Goal: Task Accomplishment & Management: Complete application form

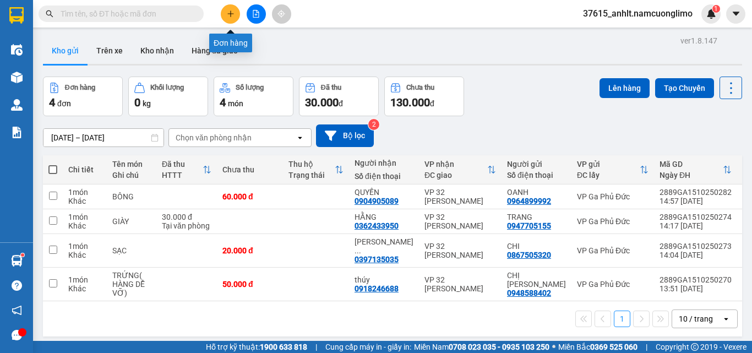
click at [232, 15] on icon "plus" at bounding box center [231, 14] width 8 height 8
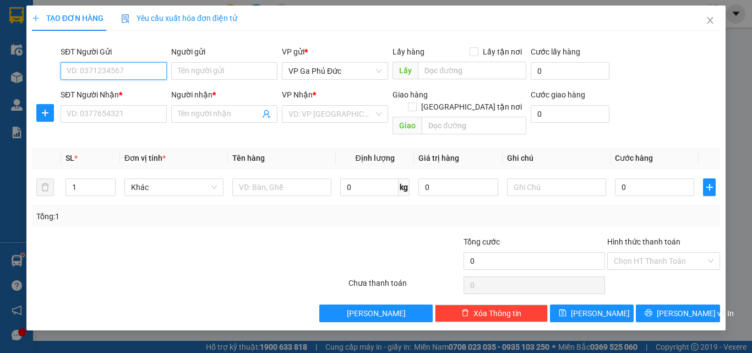
drag, startPoint x: 116, startPoint y: 74, endPoint x: 110, endPoint y: 67, distance: 8.6
click at [115, 73] on input "SĐT Người Gửi" at bounding box center [114, 71] width 106 height 18
click at [140, 71] on input "SĐT Người Gửi" at bounding box center [114, 71] width 106 height 18
click at [104, 70] on input "SĐT Người Gửi" at bounding box center [114, 71] width 106 height 18
click at [117, 97] on div "0376646986 - HUỲNH" at bounding box center [113, 93] width 93 height 12
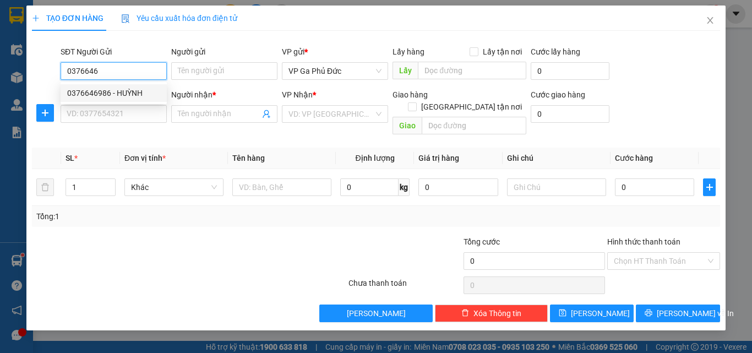
type input "0376646986"
type input "HUỲNH"
type input "0376646986"
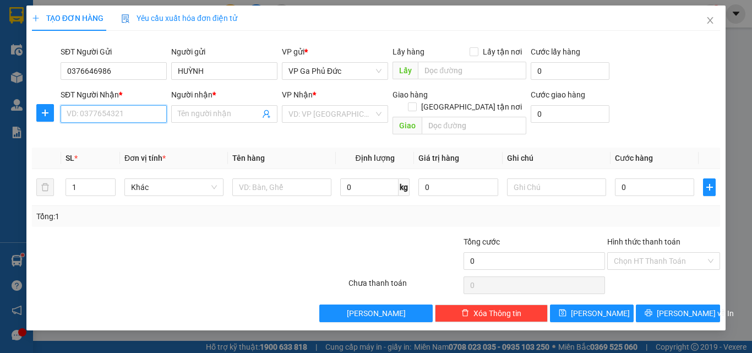
click at [131, 116] on input "SĐT Người Nhận *" at bounding box center [114, 114] width 106 height 18
click at [132, 136] on div "0363928117 - [PERSON_NAME]" at bounding box center [121, 136] width 108 height 12
type input "0363928117"
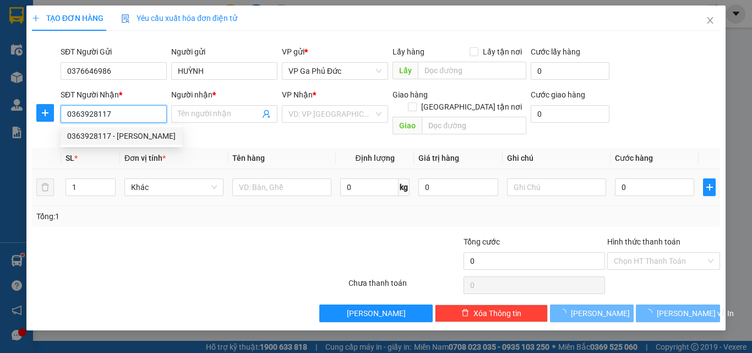
type input "[PERSON_NAME]"
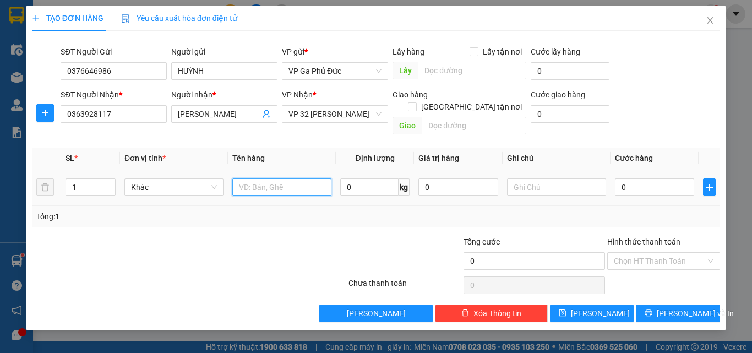
click at [291, 178] on input "text" at bounding box center [281, 187] width 99 height 18
type input "D"
type input "Đ"
type input "D"
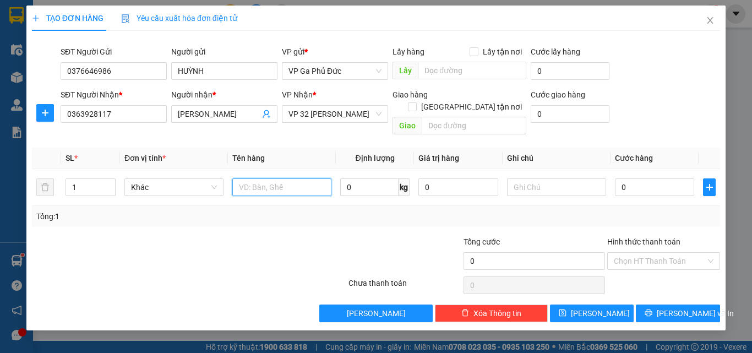
type input "D"
type input "ĐỒ"
click at [656, 182] on input "0" at bounding box center [654, 187] width 79 height 18
type input "3"
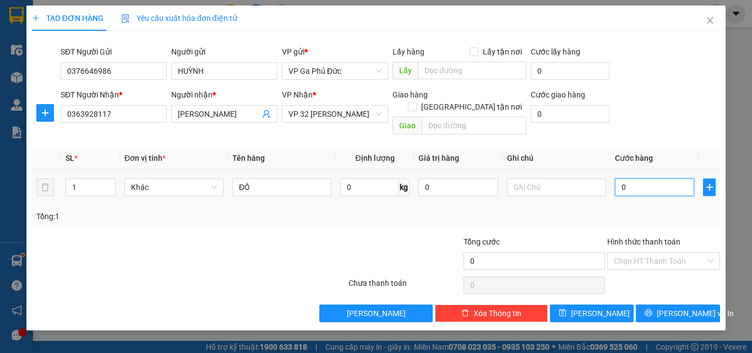
type input "3"
type input "30"
type input "30.000"
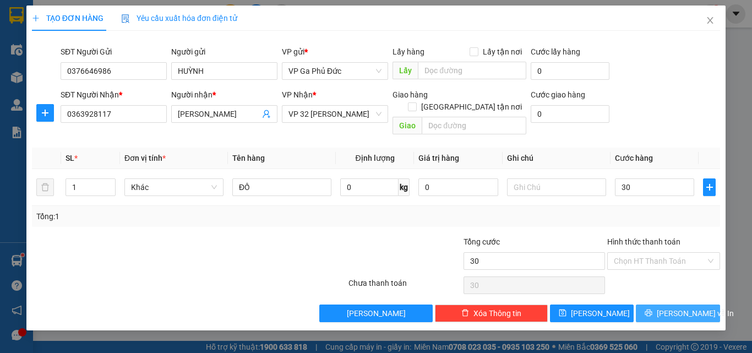
type input "30.000"
click at [685, 307] on span "[PERSON_NAME] và In" at bounding box center [695, 313] width 77 height 12
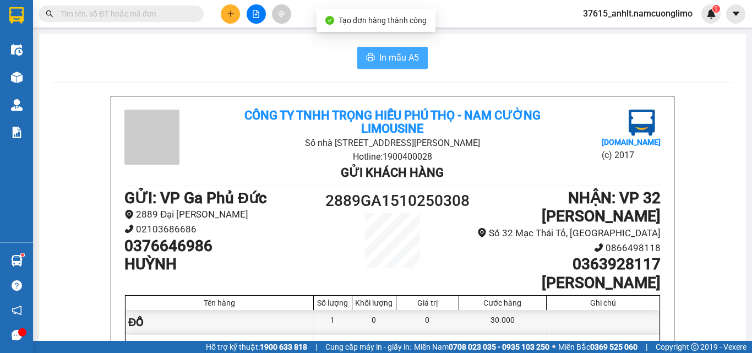
click at [391, 58] on span "In mẫu A5" at bounding box center [399, 58] width 40 height 14
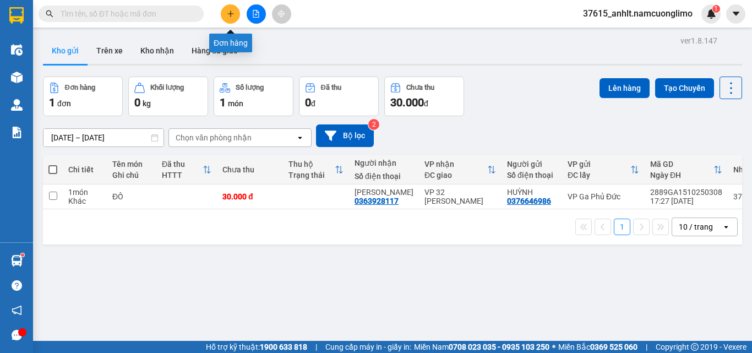
click at [227, 11] on icon "plus" at bounding box center [231, 14] width 8 height 8
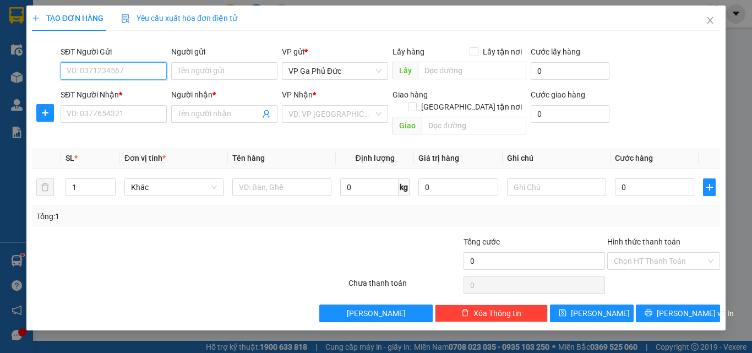
click at [143, 71] on input "SĐT Người Gửi" at bounding box center [114, 71] width 106 height 18
type input "0912595144"
click at [148, 94] on div "0912595144 - CHÚ LONG" at bounding box center [113, 93] width 93 height 12
type input "CHÚ LONG"
type input "0912595144"
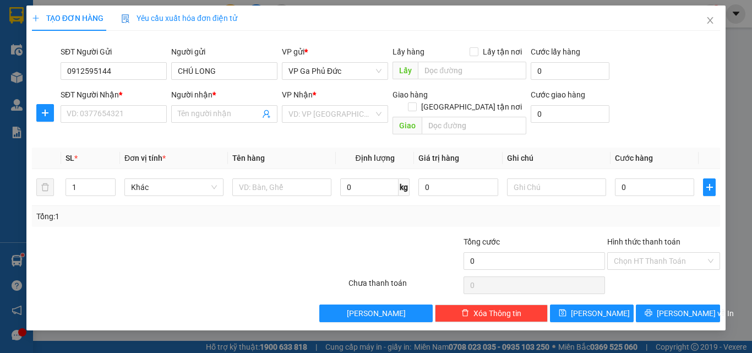
click at [125, 103] on div "SĐT Người Nhận *" at bounding box center [114, 97] width 106 height 17
click at [128, 114] on input "SĐT Người Nhận *" at bounding box center [114, 114] width 106 height 18
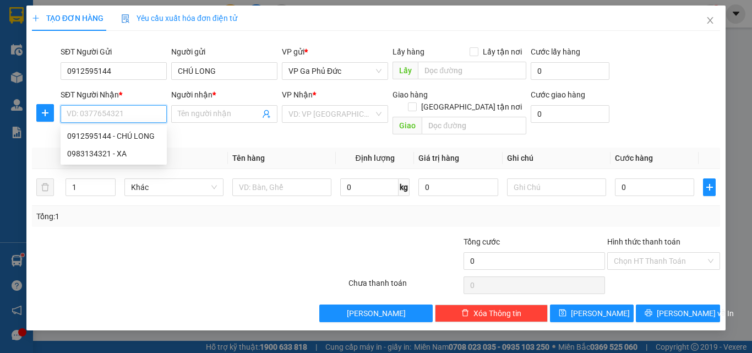
click at [129, 117] on input "SĐT Người Nhận *" at bounding box center [114, 114] width 106 height 18
click at [85, 113] on input "0913039" at bounding box center [114, 114] width 106 height 18
click at [68, 116] on input "039" at bounding box center [114, 114] width 106 height 18
type input "0913381039"
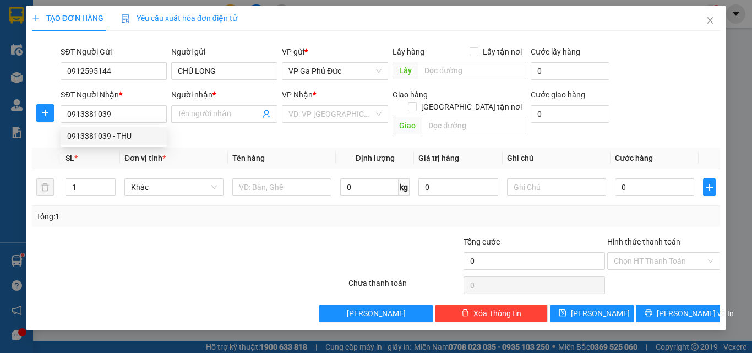
click at [124, 129] on div "0913381039 0913381039 - THU" at bounding box center [114, 136] width 106 height 22
click at [124, 131] on div "Transit Pickup Surcharge Ids Transit Deliver Surcharge Ids Transit Deliver Surc…" at bounding box center [376, 181] width 688 height 282
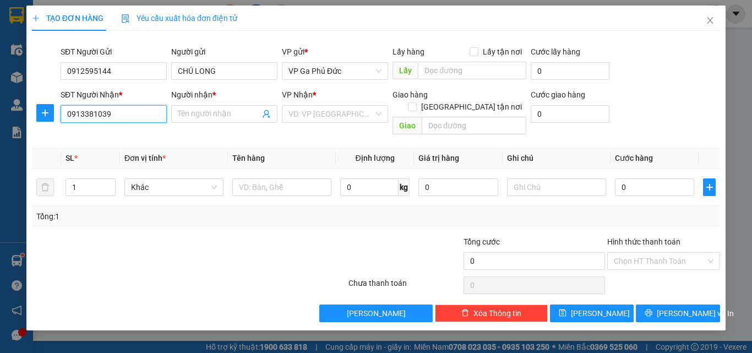
click at [130, 117] on input "0913381039" at bounding box center [114, 114] width 106 height 18
click at [126, 135] on div "0913381039 - THU" at bounding box center [113, 136] width 93 height 12
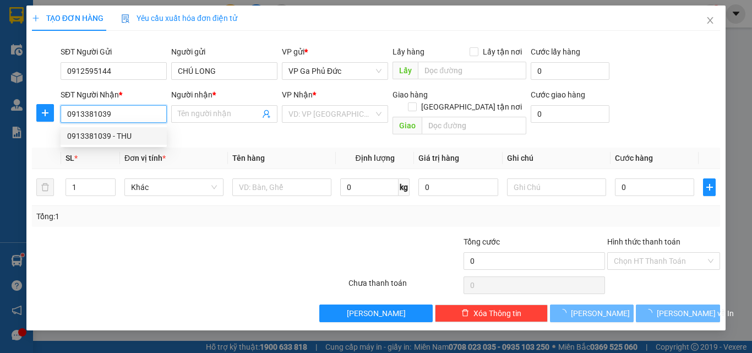
type input "THU"
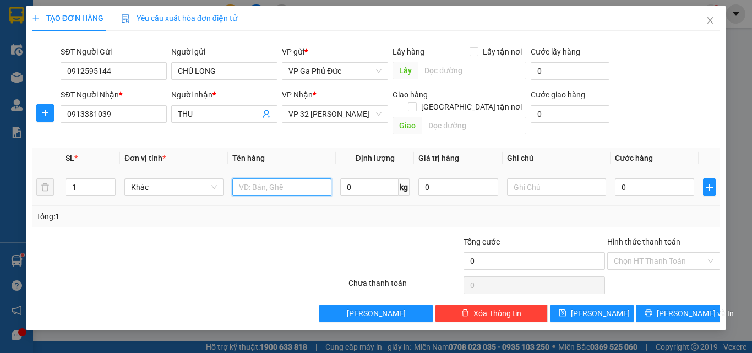
click at [277, 178] on input "text" at bounding box center [281, 187] width 99 height 18
type input "BIỂN SỐ+ HỒ SƠ"
click at [647, 181] on input "0" at bounding box center [654, 187] width 79 height 18
type input "4"
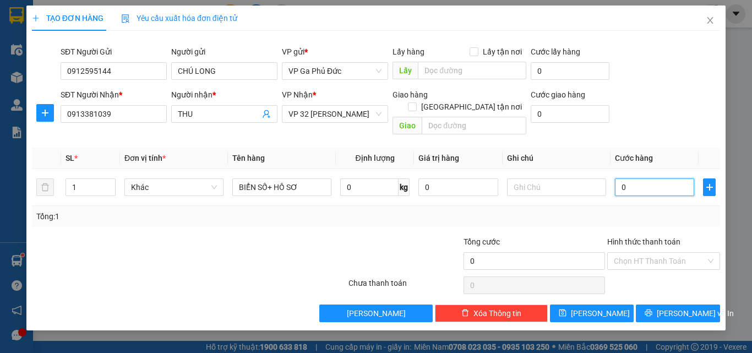
type input "4"
type input "40"
type input "40.000"
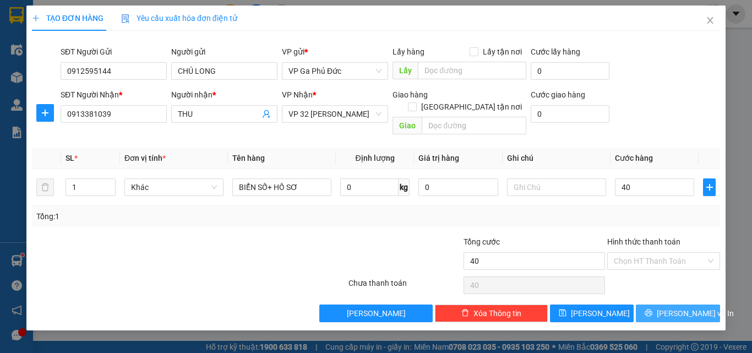
type input "40.000"
click at [701, 304] on button "[PERSON_NAME] và In" at bounding box center [678, 313] width 84 height 18
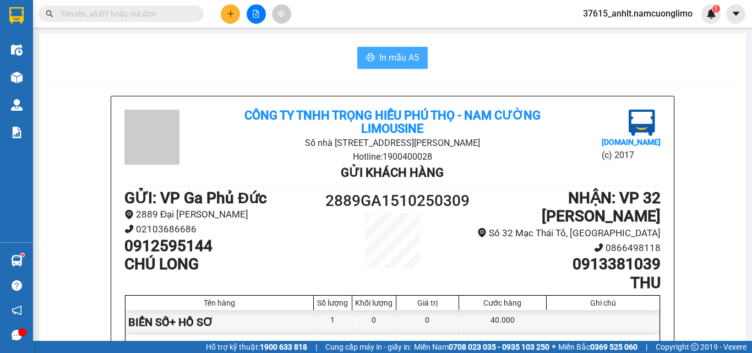
click at [403, 59] on span "In mẫu A5" at bounding box center [399, 58] width 40 height 14
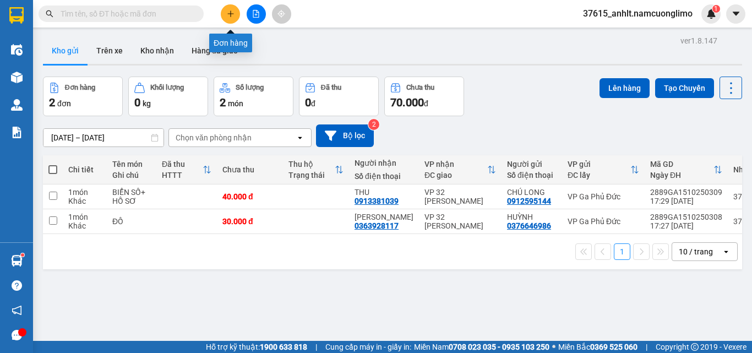
click at [229, 20] on button at bounding box center [230, 13] width 19 height 19
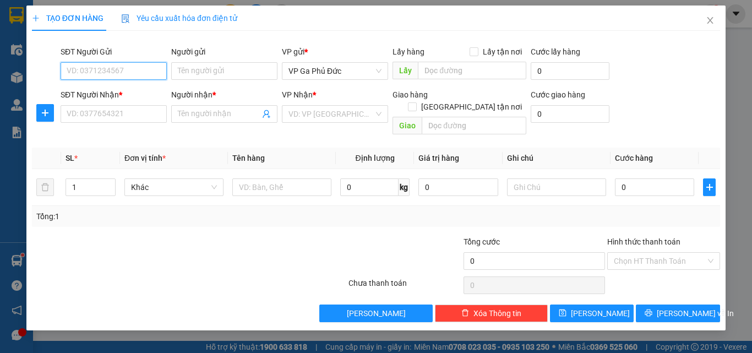
click at [73, 76] on input "SĐT Người Gửi" at bounding box center [114, 71] width 106 height 18
type input "0904279359"
click at [111, 94] on div "0904279359 - BS HƯƠNG" at bounding box center [113, 93] width 93 height 12
type input "BS HƯƠNG"
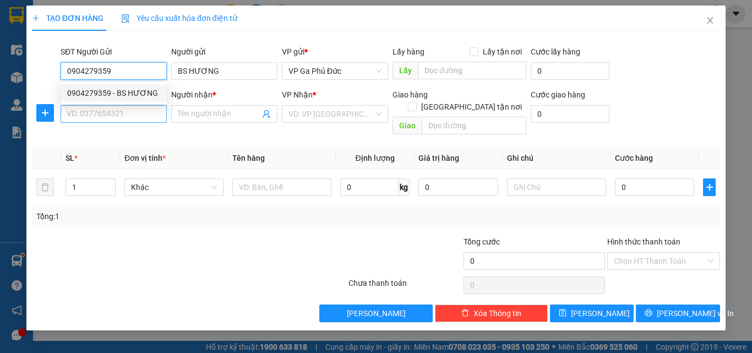
type input "0904279359"
click at [116, 116] on input "SĐT Người Nhận *" at bounding box center [114, 114] width 106 height 18
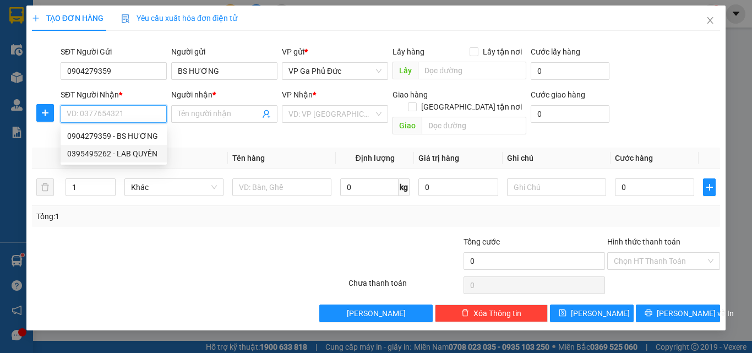
click at [140, 155] on div "0395495262 - LAB QUYỀN" at bounding box center [113, 154] width 93 height 12
type input "0395495262"
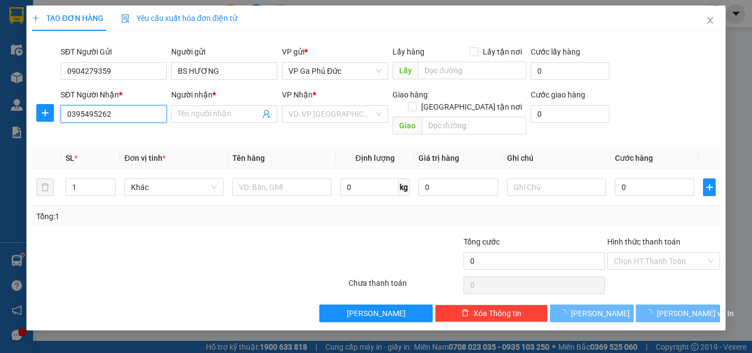
type input "LAB QUYỀN"
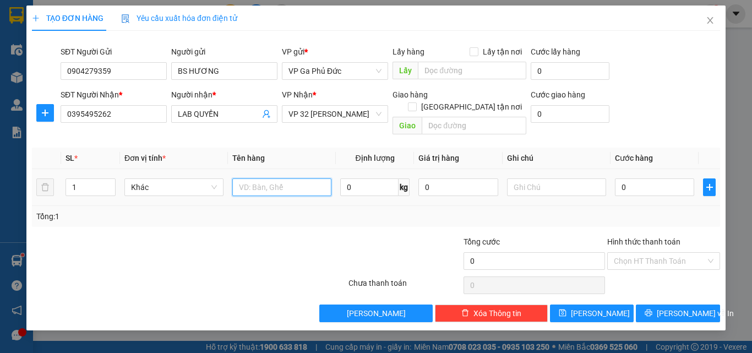
click at [289, 178] on input "text" at bounding box center [281, 187] width 99 height 18
type input "MAU RĂNG"
click at [638, 178] on input "0" at bounding box center [654, 187] width 79 height 18
type input "4"
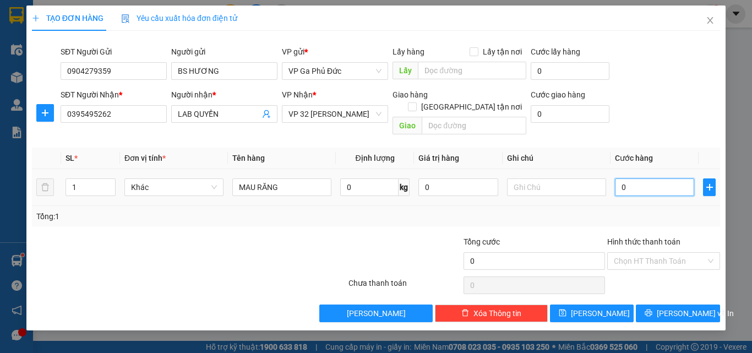
type input "4"
type input "40"
type input "40.000"
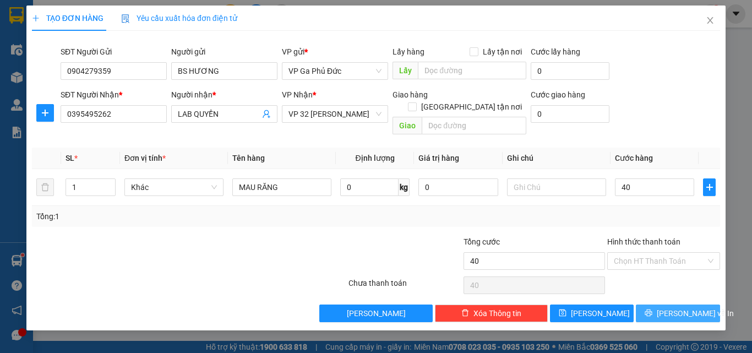
type input "40.000"
click at [682, 307] on span "[PERSON_NAME] và In" at bounding box center [695, 313] width 77 height 12
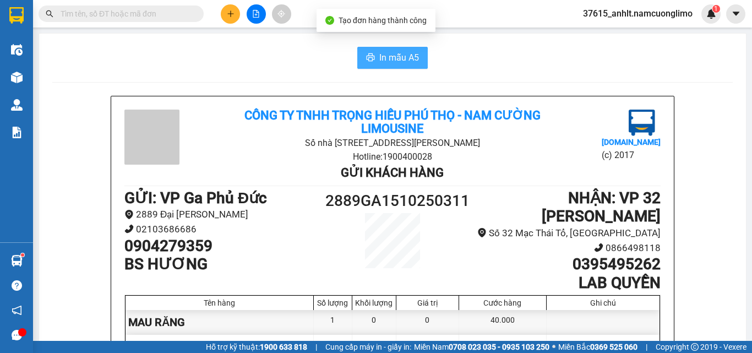
click at [410, 54] on span "In mẫu A5" at bounding box center [399, 58] width 40 height 14
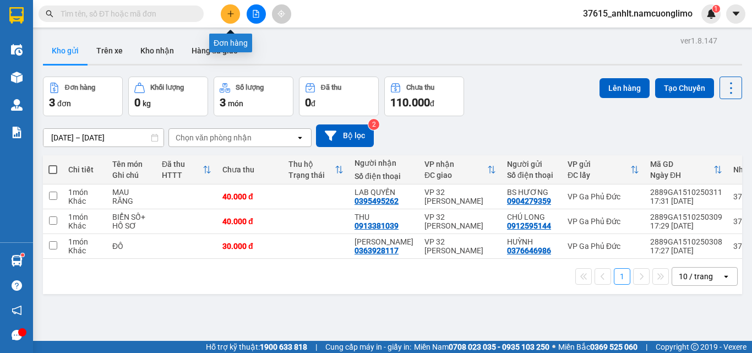
click at [227, 5] on button at bounding box center [230, 13] width 19 height 19
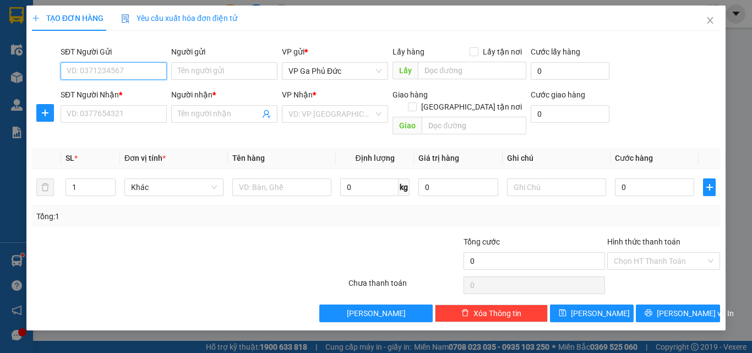
click at [135, 71] on input "SĐT Người Gửi" at bounding box center [114, 71] width 106 height 18
click at [126, 94] on div "0961070595 - MR [PERSON_NAME]" at bounding box center [128, 93] width 122 height 12
type input "0961070595"
type input "MR [PERSON_NAME]"
type input "0961070595"
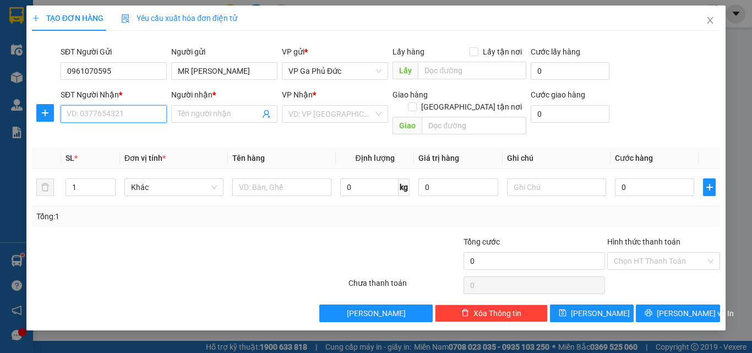
click at [130, 115] on input "SĐT Người Nhận *" at bounding box center [114, 114] width 106 height 18
drag, startPoint x: 125, startPoint y: 133, endPoint x: 132, endPoint y: 131, distance: 7.5
click at [126, 131] on div "0974355112 - [PERSON_NAME]" at bounding box center [121, 136] width 108 height 12
type input "0974355112"
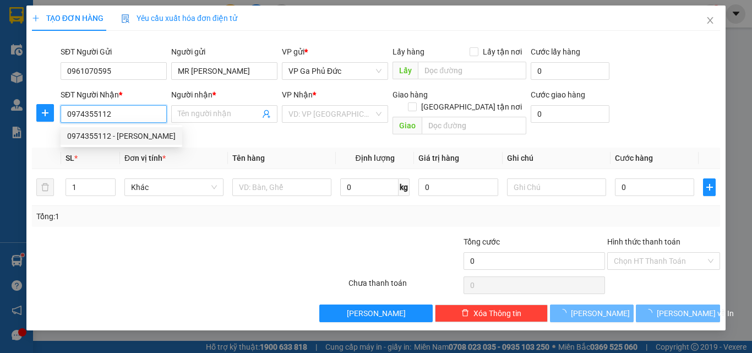
type input "THẢO"
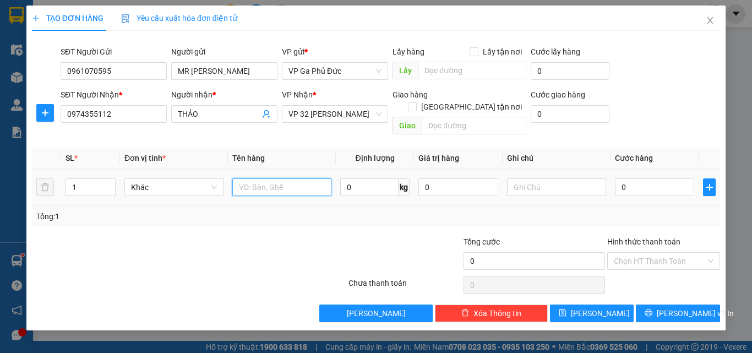
click at [307, 178] on input "text" at bounding box center [281, 187] width 99 height 18
type input "HỒ SƠ"
drag, startPoint x: 637, startPoint y: 181, endPoint x: 624, endPoint y: 174, distance: 15.0
click at [638, 181] on input "0" at bounding box center [654, 187] width 79 height 18
type input "3"
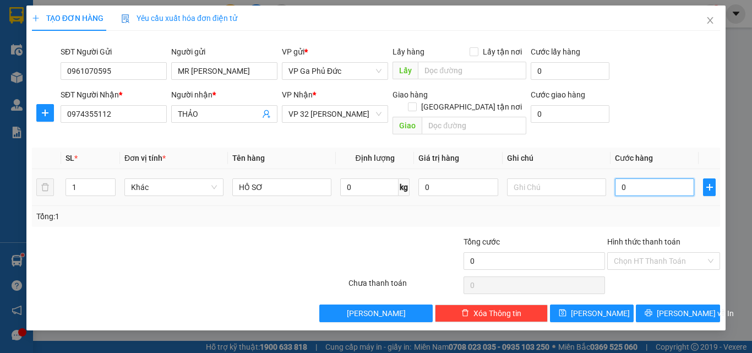
type input "3"
type input "30"
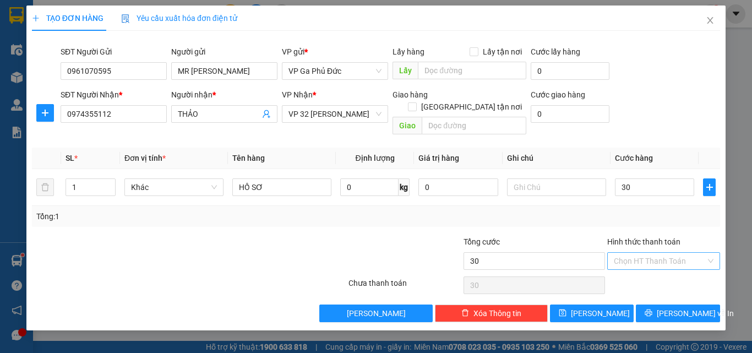
type input "30.000"
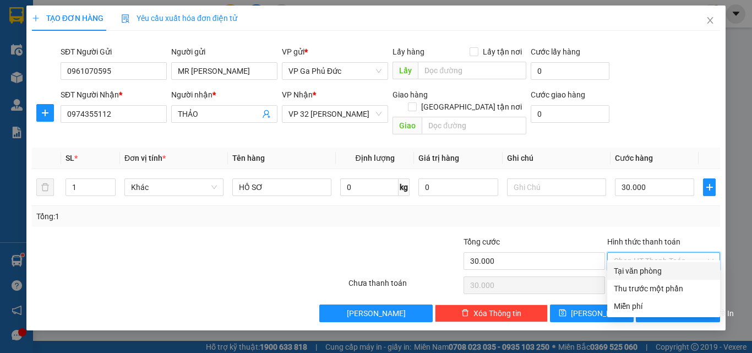
click at [699, 253] on input "Hình thức thanh toán" at bounding box center [660, 261] width 92 height 17
click at [662, 272] on div "Tại văn phòng" at bounding box center [664, 271] width 100 height 12
type input "0"
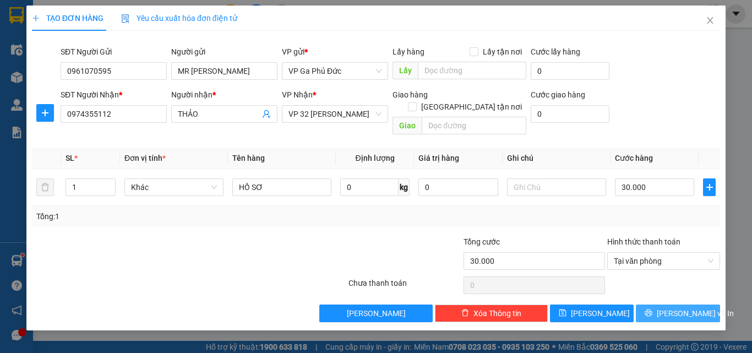
click at [690, 307] on span "[PERSON_NAME] và In" at bounding box center [695, 313] width 77 height 12
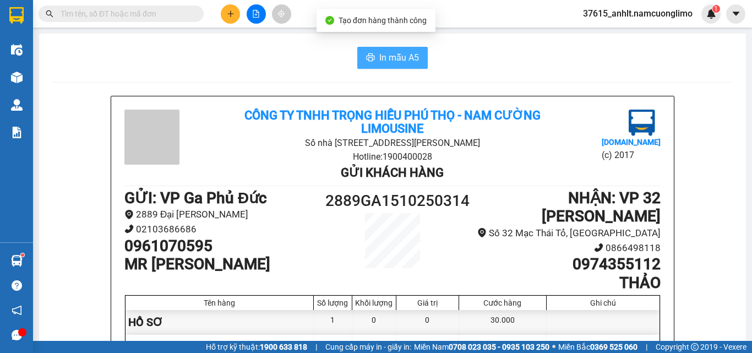
click at [400, 59] on span "In mẫu A5" at bounding box center [399, 58] width 40 height 14
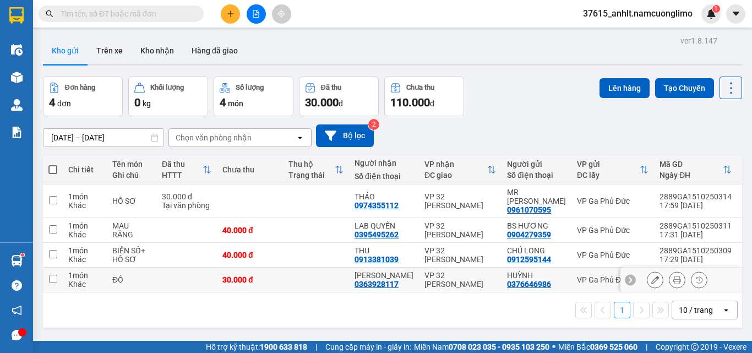
drag, startPoint x: 52, startPoint y: 271, endPoint x: 49, endPoint y: 253, distance: 19.0
click at [52, 275] on input "checkbox" at bounding box center [53, 279] width 8 height 8
checkbox input "true"
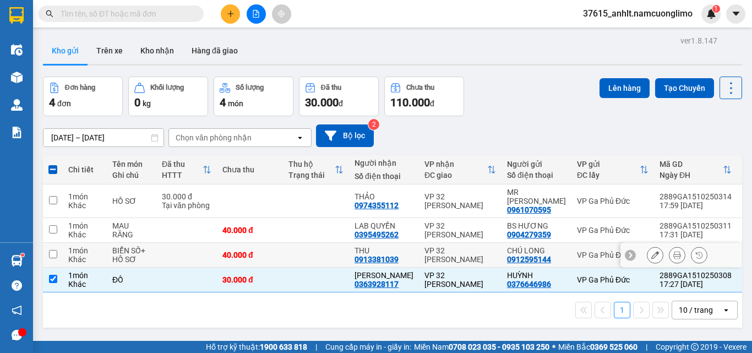
click at [53, 250] on input "checkbox" at bounding box center [53, 254] width 8 height 8
checkbox input "true"
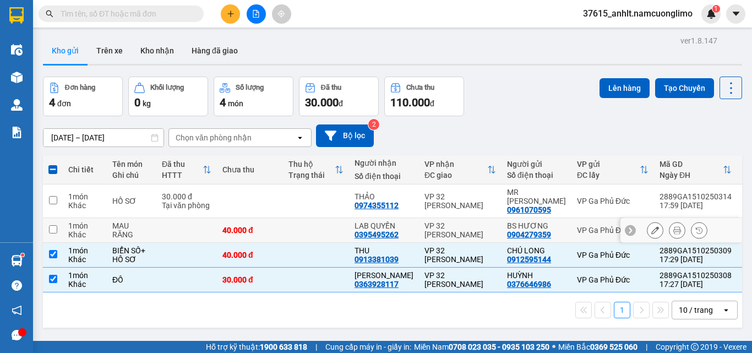
click at [56, 225] on input "checkbox" at bounding box center [53, 229] width 8 height 8
checkbox input "true"
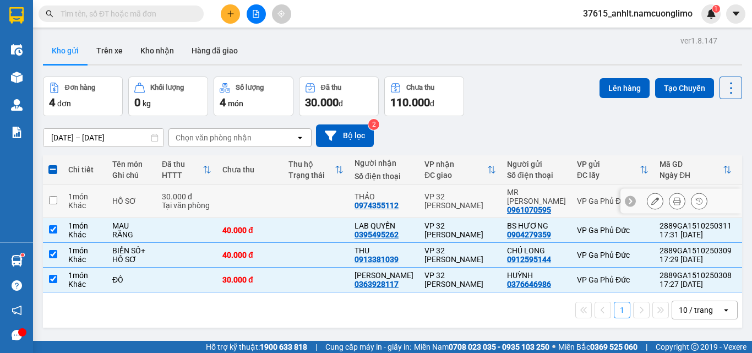
click at [52, 196] on input "checkbox" at bounding box center [53, 200] width 8 height 8
checkbox input "true"
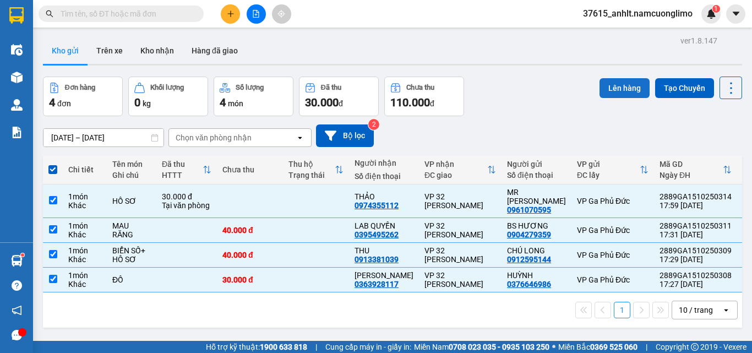
click at [624, 86] on button "Lên hàng" at bounding box center [624, 88] width 50 height 20
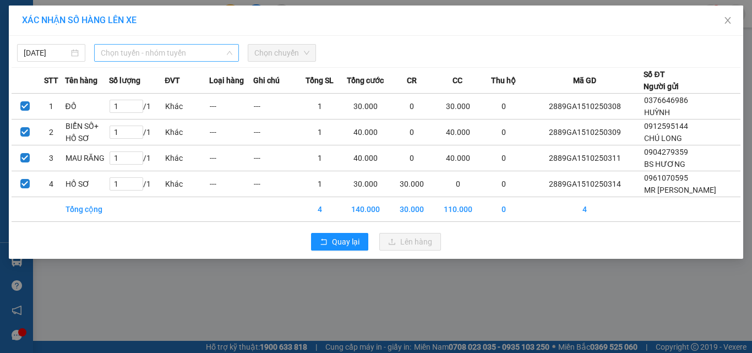
click at [135, 53] on span "Chọn tuyến - nhóm tuyến" at bounding box center [167, 53] width 132 height 17
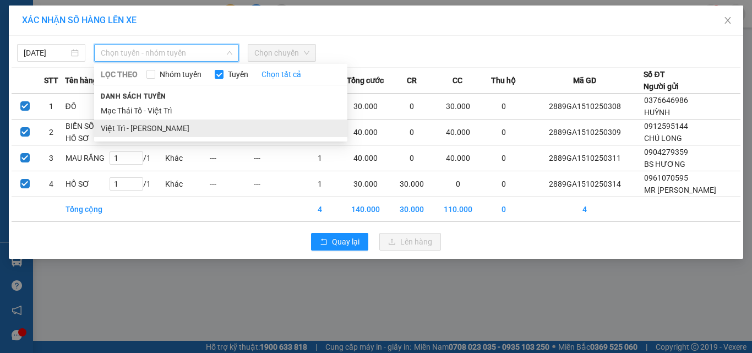
drag, startPoint x: 141, startPoint y: 129, endPoint x: 152, endPoint y: 122, distance: 13.4
click at [141, 129] on li "Việt Trì - [PERSON_NAME]" at bounding box center [220, 128] width 253 height 18
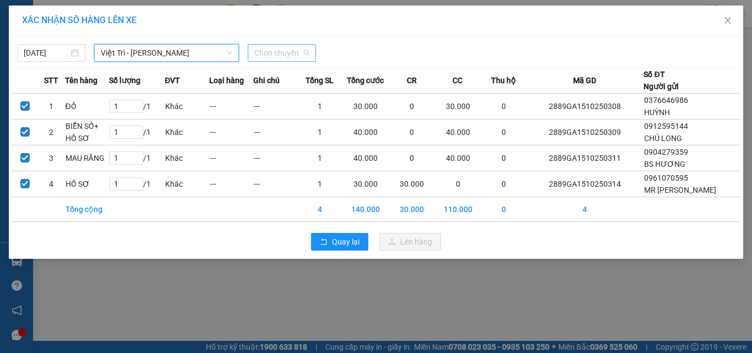
click at [303, 48] on span "Chọn chuyến" at bounding box center [281, 53] width 55 height 17
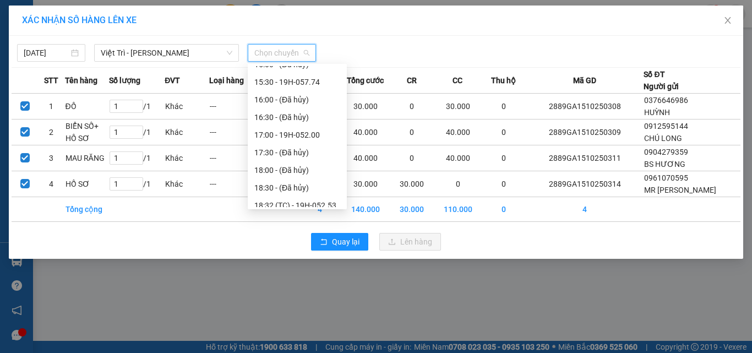
scroll to position [405, 0]
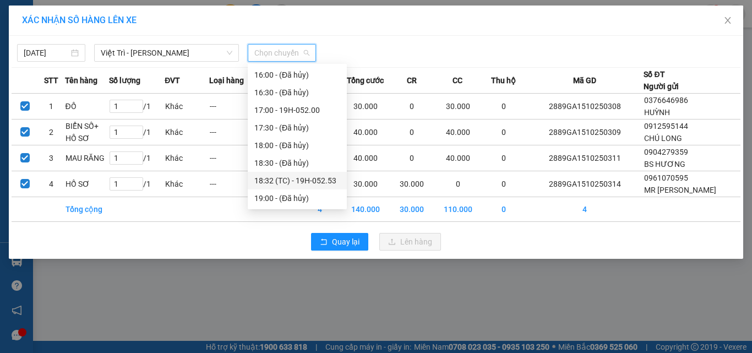
click at [324, 179] on div "18:32 (TC) - 19H-052.53" at bounding box center [297, 180] width 86 height 12
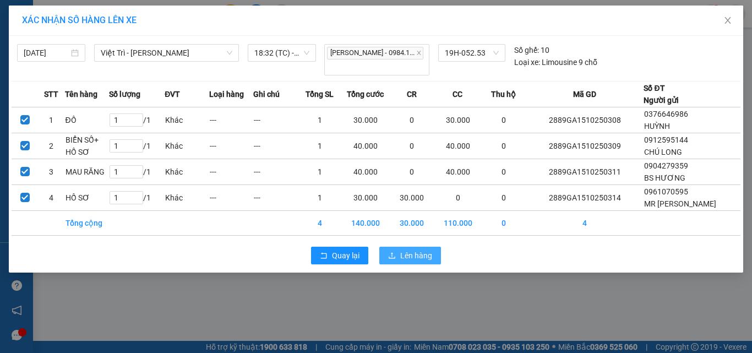
drag, startPoint x: 426, startPoint y: 249, endPoint x: 408, endPoint y: 247, distance: 17.7
click at [427, 249] on span "Lên hàng" at bounding box center [416, 255] width 32 height 12
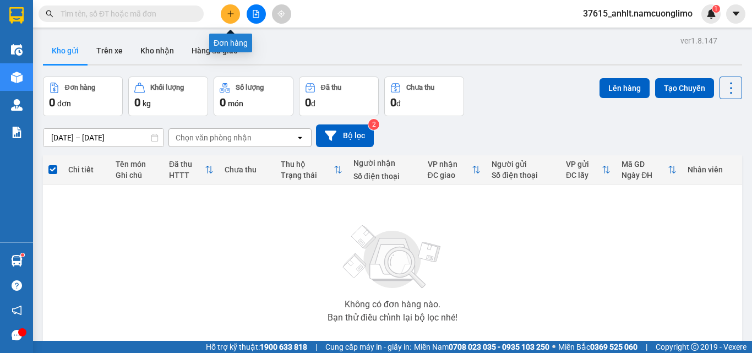
click at [225, 13] on button at bounding box center [230, 13] width 19 height 19
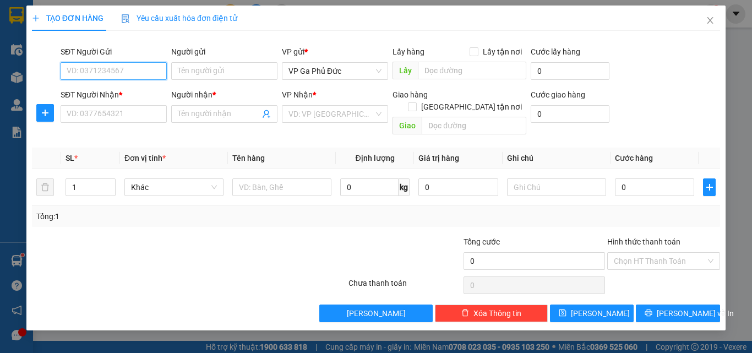
click at [94, 69] on input "SĐT Người Gửi" at bounding box center [114, 71] width 106 height 18
type input "0979548869"
click at [85, 96] on div "0979548869 - HẢI" at bounding box center [113, 93] width 93 height 12
type input "HẢI"
type input "0979548869"
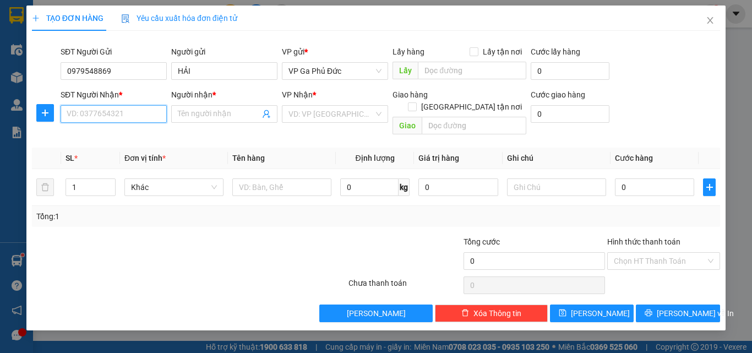
click at [128, 113] on input "SĐT Người Nhận *" at bounding box center [114, 114] width 106 height 18
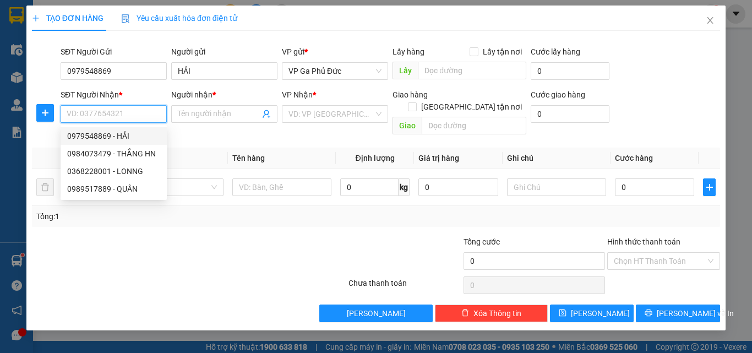
click at [129, 117] on input "SĐT Người Nhận *" at bounding box center [114, 114] width 106 height 18
click at [213, 115] on input "Người nhận *" at bounding box center [219, 114] width 82 height 12
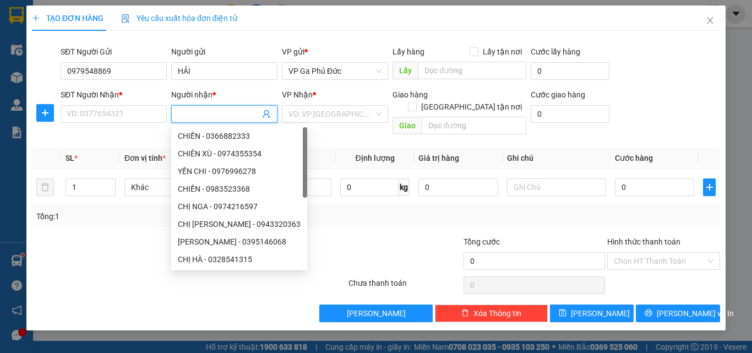
type input "D"
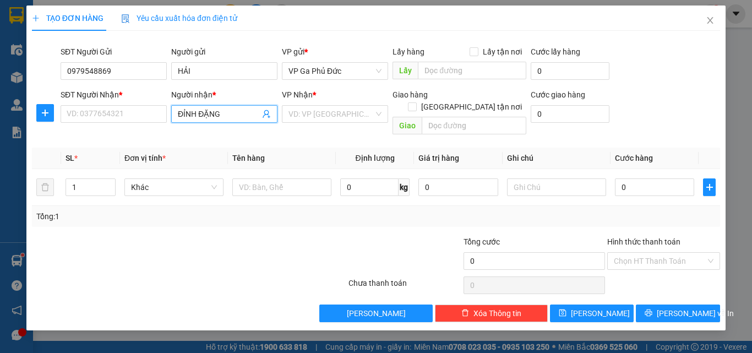
click at [214, 111] on input "ĐỈNH ĐẶNG" at bounding box center [219, 114] width 82 height 12
click at [227, 113] on input "ĐỈNH ĐẶNG" at bounding box center [219, 114] width 82 height 12
type input "ĐỈNH"
click at [212, 135] on div "A ĐỈNH - 0988839127" at bounding box center [224, 136] width 93 height 12
type input "0988839127"
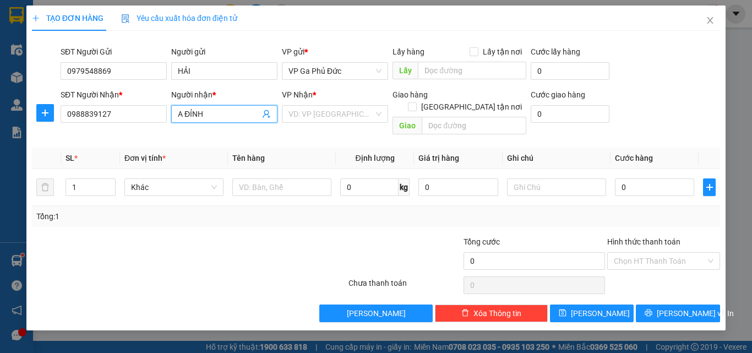
click at [315, 148] on th "Tên hàng" at bounding box center [282, 158] width 108 height 21
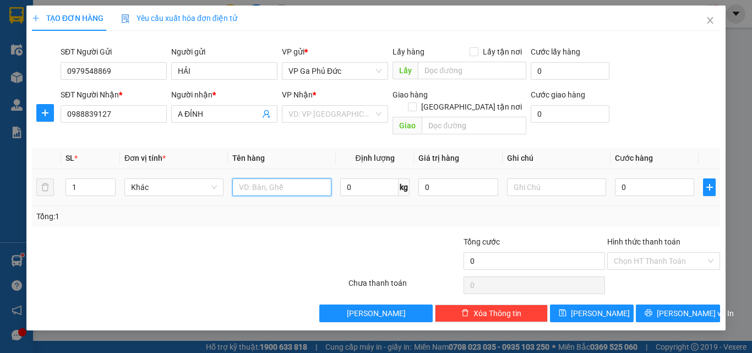
click at [280, 178] on input "text" at bounding box center [281, 187] width 99 height 18
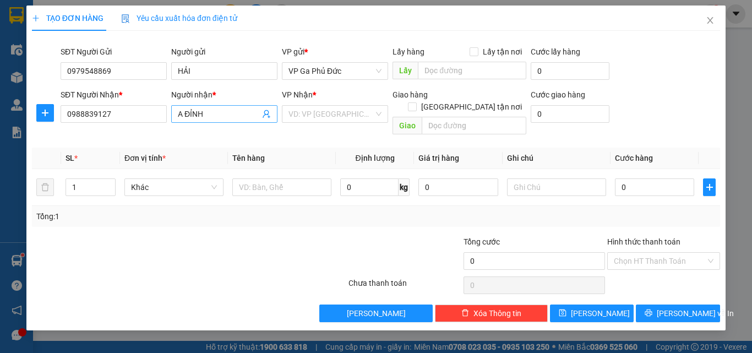
click at [217, 122] on span "A ĐỈNH" at bounding box center [224, 114] width 106 height 18
drag, startPoint x: 181, startPoint y: 111, endPoint x: 185, endPoint y: 116, distance: 7.0
click at [181, 112] on input "A ĐỈNH" at bounding box center [219, 114] width 82 height 12
click at [216, 113] on input "ĐỈNH" at bounding box center [219, 114] width 82 height 12
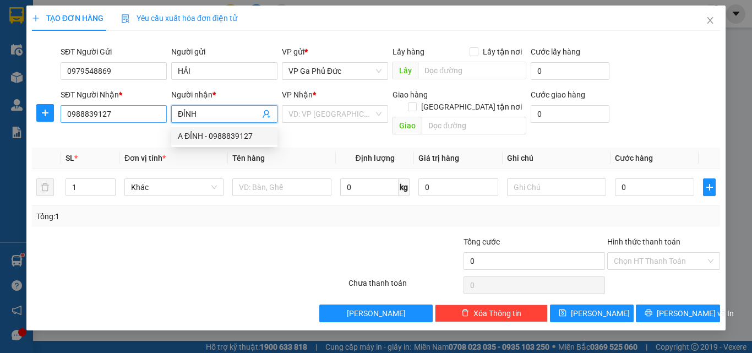
type input "ĐỈNH"
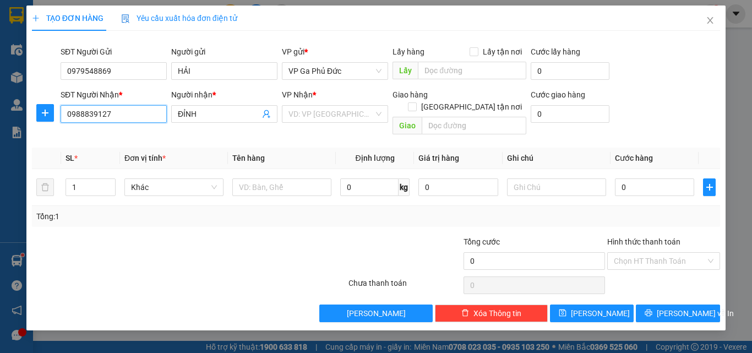
drag, startPoint x: 121, startPoint y: 113, endPoint x: 43, endPoint y: 124, distance: 78.9
click at [45, 125] on div "SĐT Người Nhận * 0988839127 0988839127 Người nhận * ĐỈNH VP Nhận * VD: VP [GEOG…" at bounding box center [376, 114] width 690 height 51
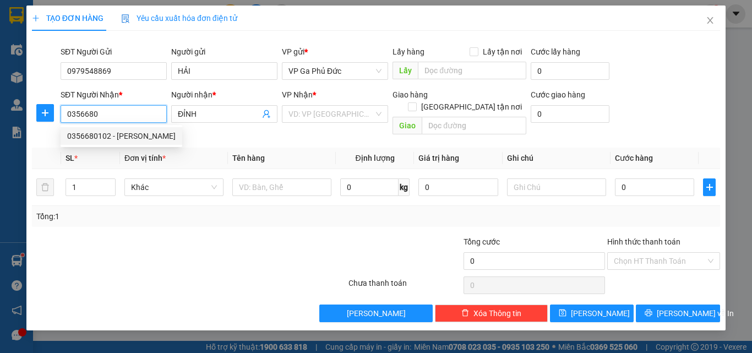
click at [97, 137] on div "0356680102 - [PERSON_NAME]" at bounding box center [121, 136] width 108 height 12
type input "0356680102"
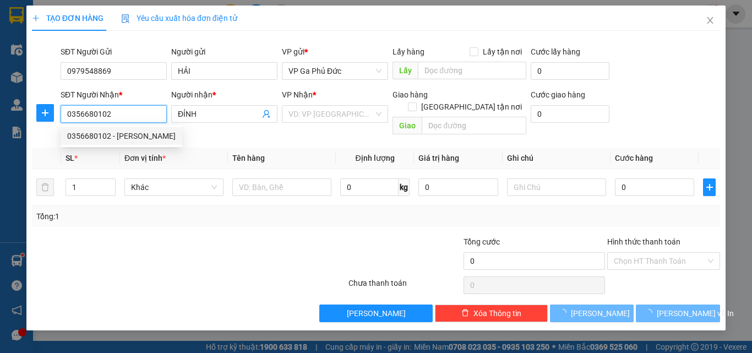
type input "ĐẶNG"
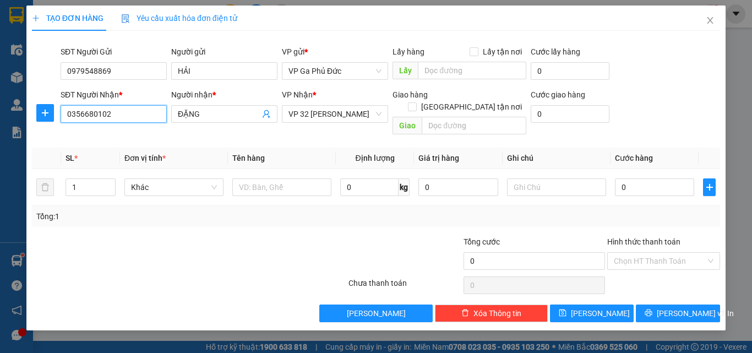
type input "0356680102"
click at [221, 135] on div "Transit Pickup Surcharge Ids Transit Deliver Surcharge Ids Transit Deliver Surc…" at bounding box center [376, 181] width 688 height 282
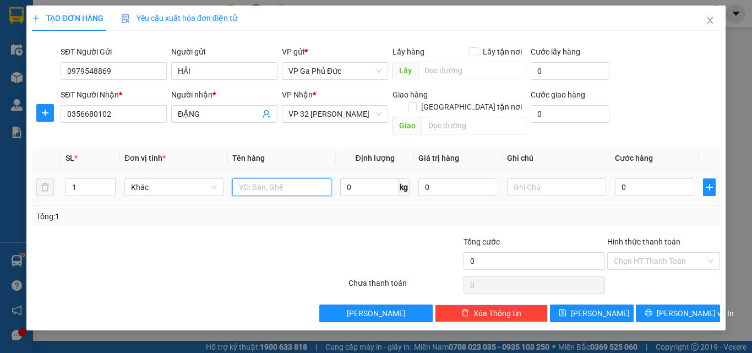
drag, startPoint x: 273, startPoint y: 178, endPoint x: 272, endPoint y: 172, distance: 6.7
click at [273, 178] on input "text" at bounding box center [281, 187] width 99 height 18
type input "D"
type input "ĐỒ"
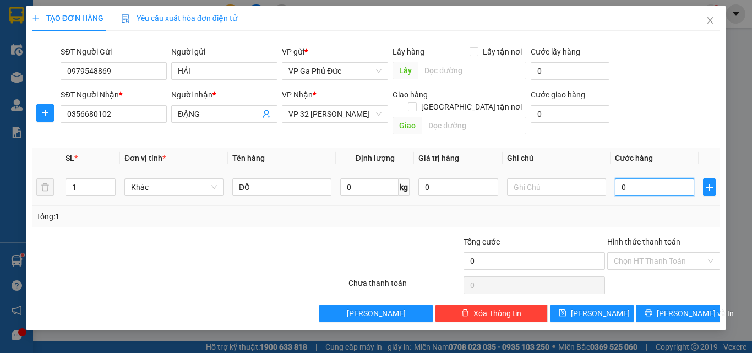
click at [640, 178] on input "0" at bounding box center [654, 187] width 79 height 18
type input "2"
type input "20"
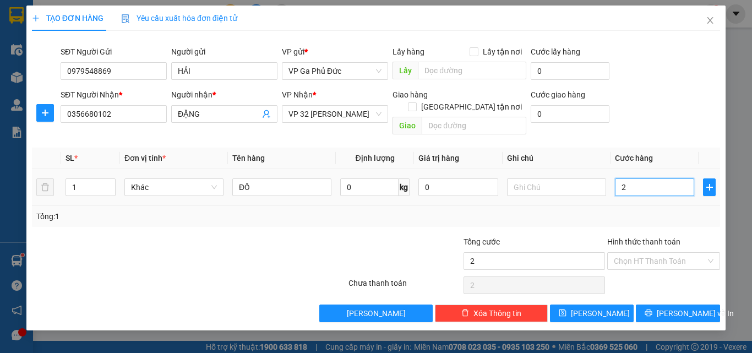
type input "20"
type input "20.000"
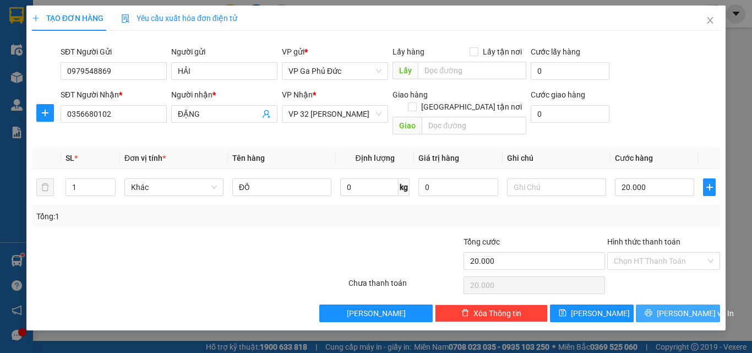
click at [697, 307] on span "[PERSON_NAME] và In" at bounding box center [695, 313] width 77 height 12
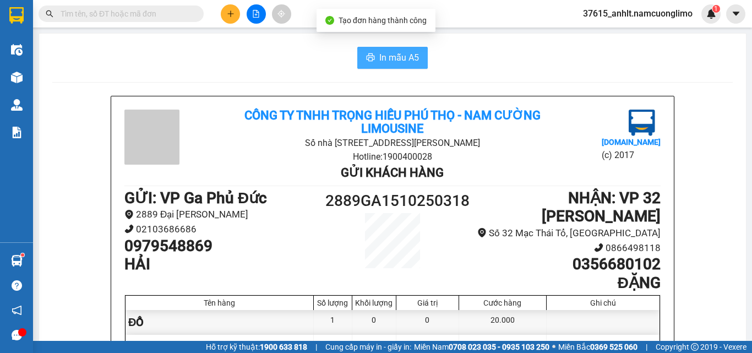
click at [394, 56] on span "In mẫu A5" at bounding box center [399, 58] width 40 height 14
